Goal: Transaction & Acquisition: Subscribe to service/newsletter

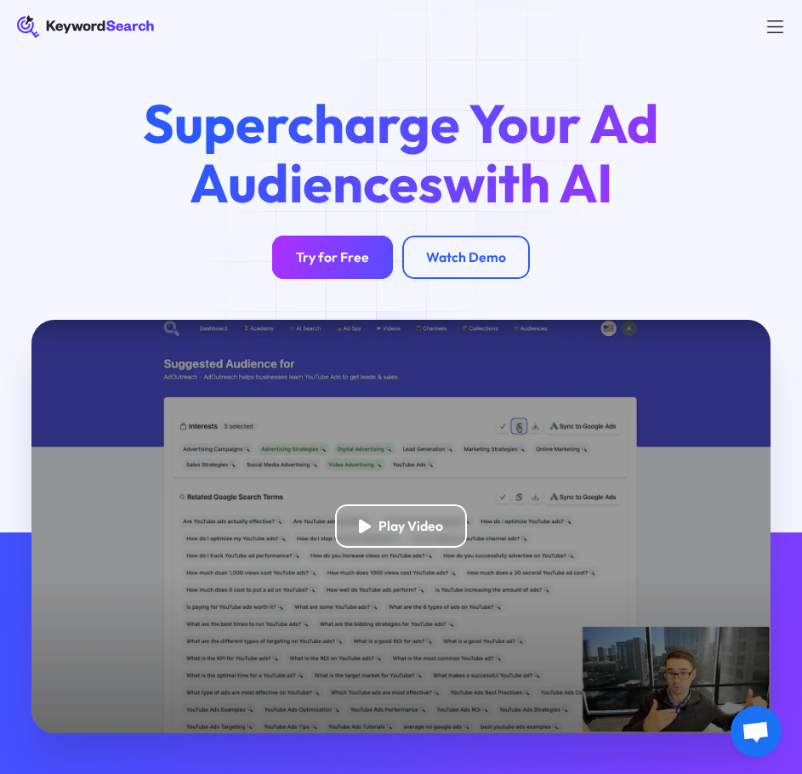
click at [348, 263] on div "Try for Free" at bounding box center [332, 257] width 73 height 17
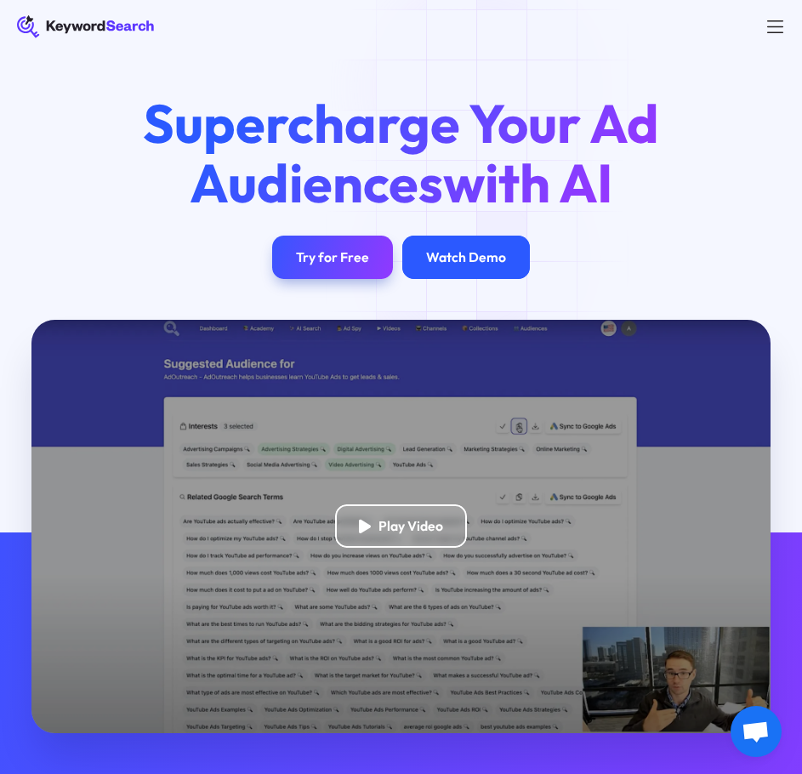
click at [482, 259] on div "Watch Demo" at bounding box center [466, 257] width 80 height 17
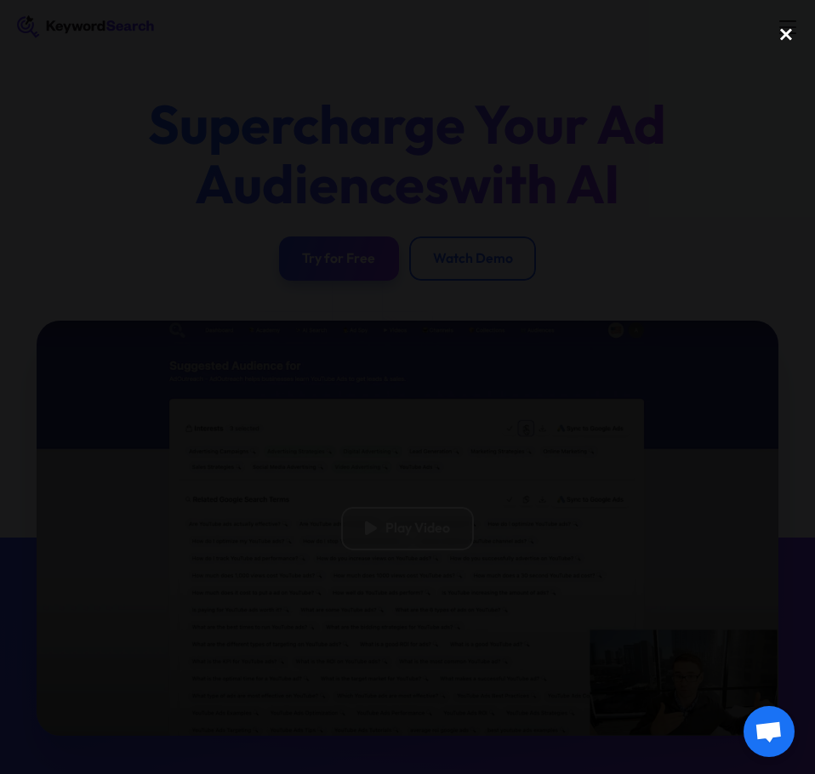
click at [784, 30] on div "close lightbox" at bounding box center [786, 33] width 58 height 37
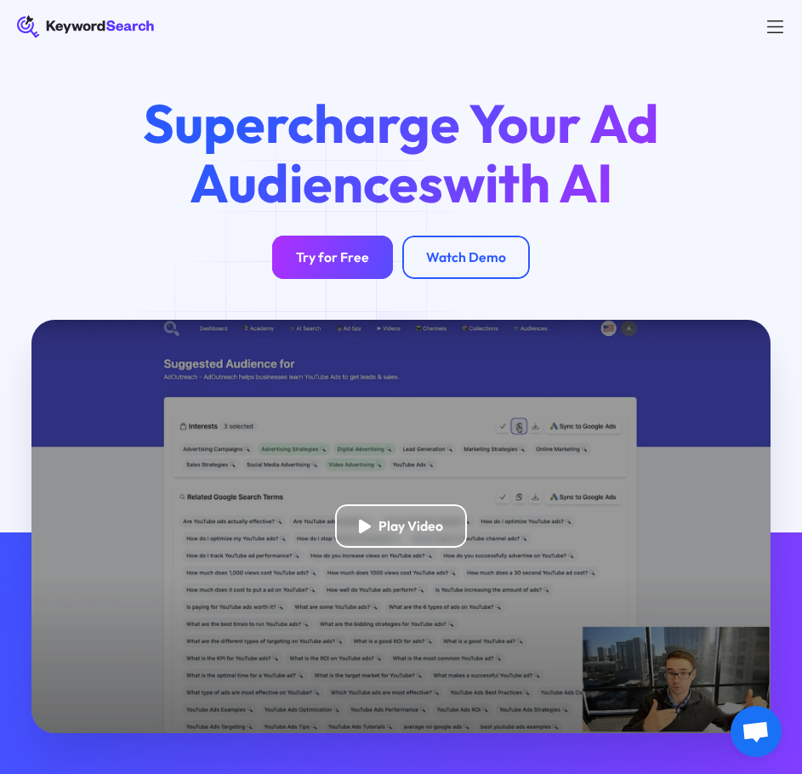
click at [341, 253] on div "Try for Free" at bounding box center [332, 257] width 73 height 17
